Goal: Information Seeking & Learning: Learn about a topic

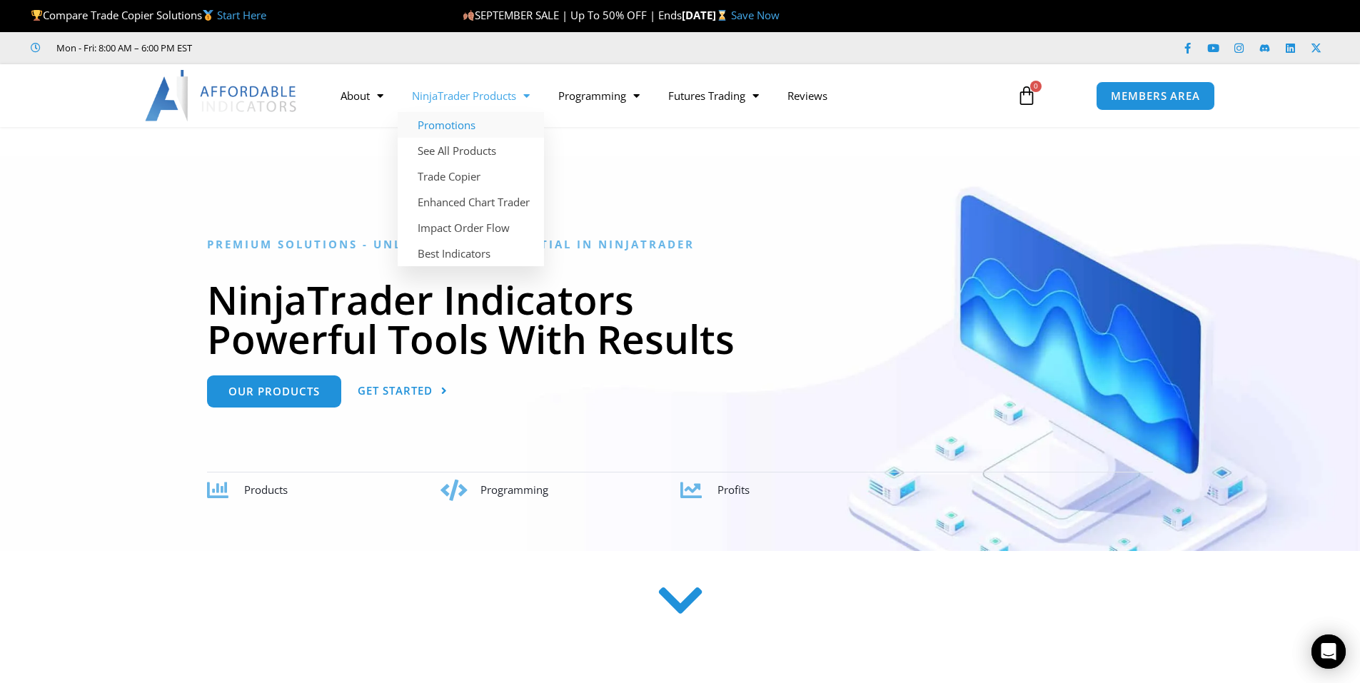
click at [455, 121] on link "Promotions" at bounding box center [471, 125] width 146 height 26
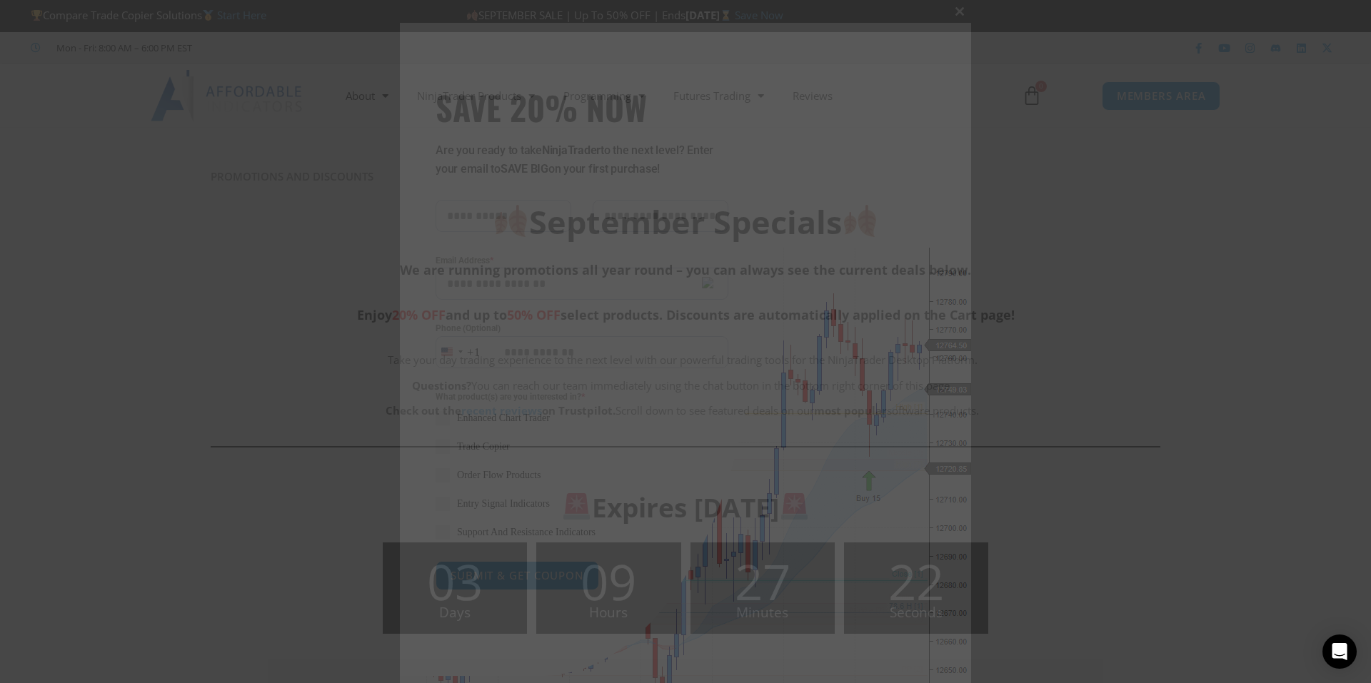
drag, startPoint x: 953, startPoint y: 11, endPoint x: 949, endPoint y: 21, distance: 10.9
click at [953, 13] on span "SAVE 20% NOW popup" at bounding box center [959, 11] width 23 height 9
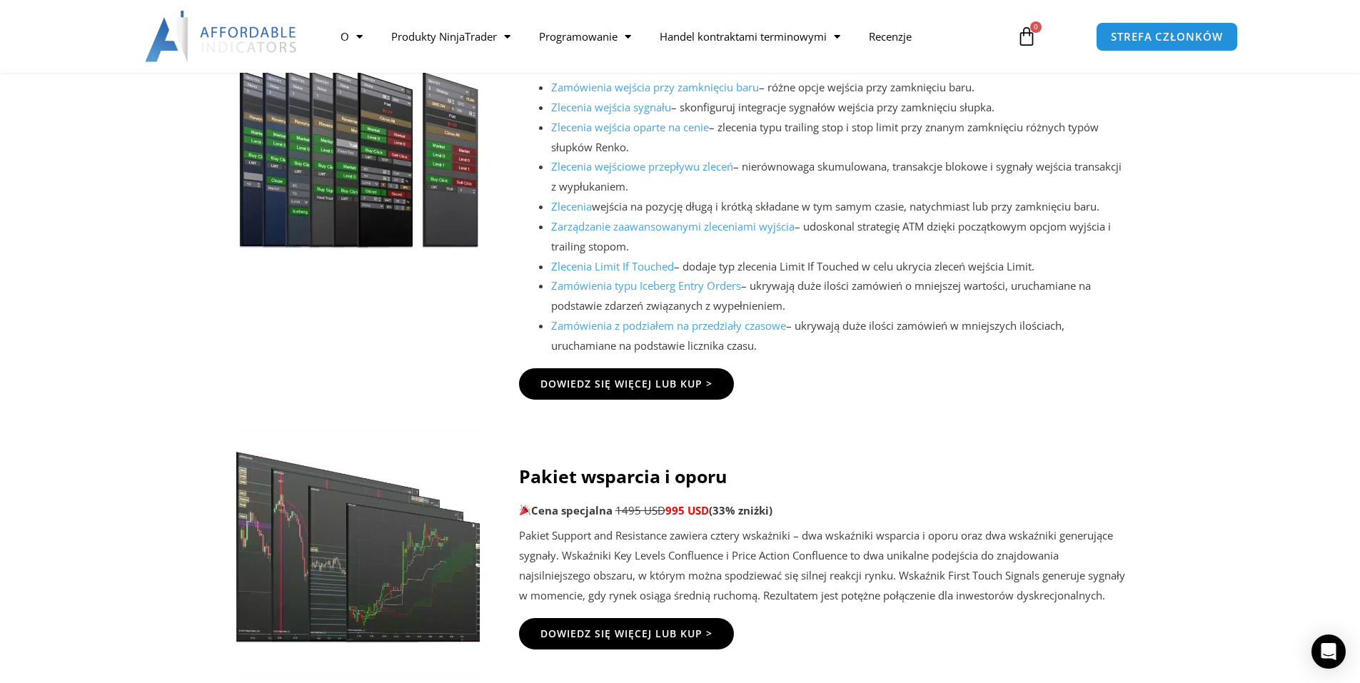
scroll to position [1714, 0]
